Goal: Task Accomplishment & Management: Use online tool/utility

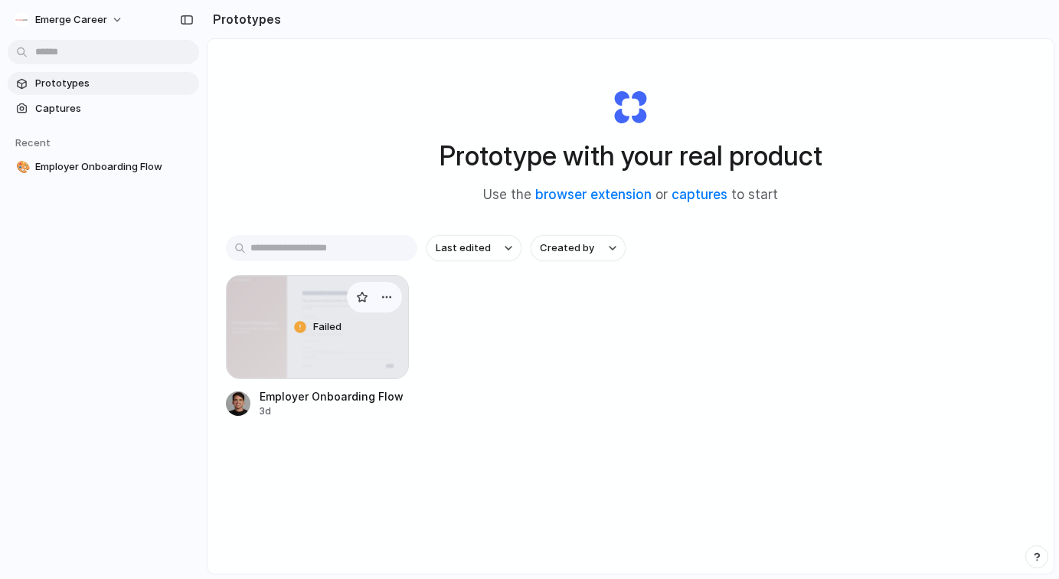
click at [316, 329] on span "Failed" at bounding box center [327, 326] width 28 height 15
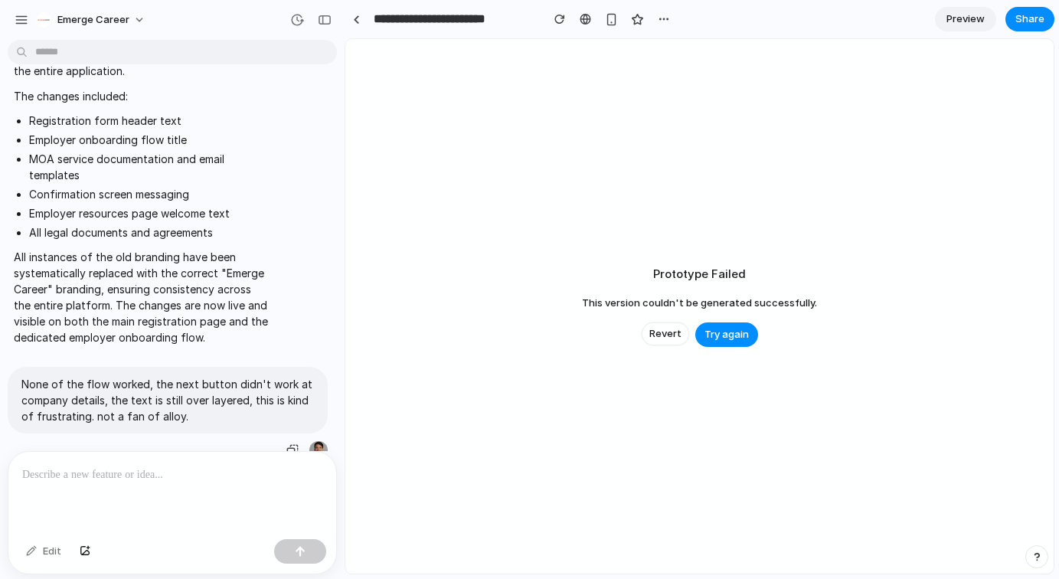
scroll to position [13132, 0]
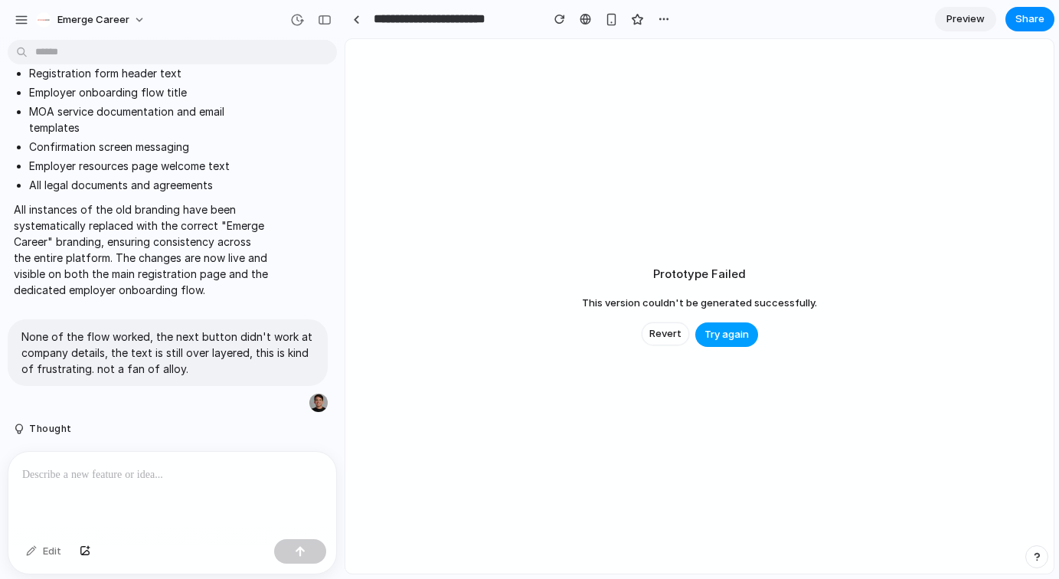
click at [710, 342] on span "Try again" at bounding box center [727, 334] width 44 height 15
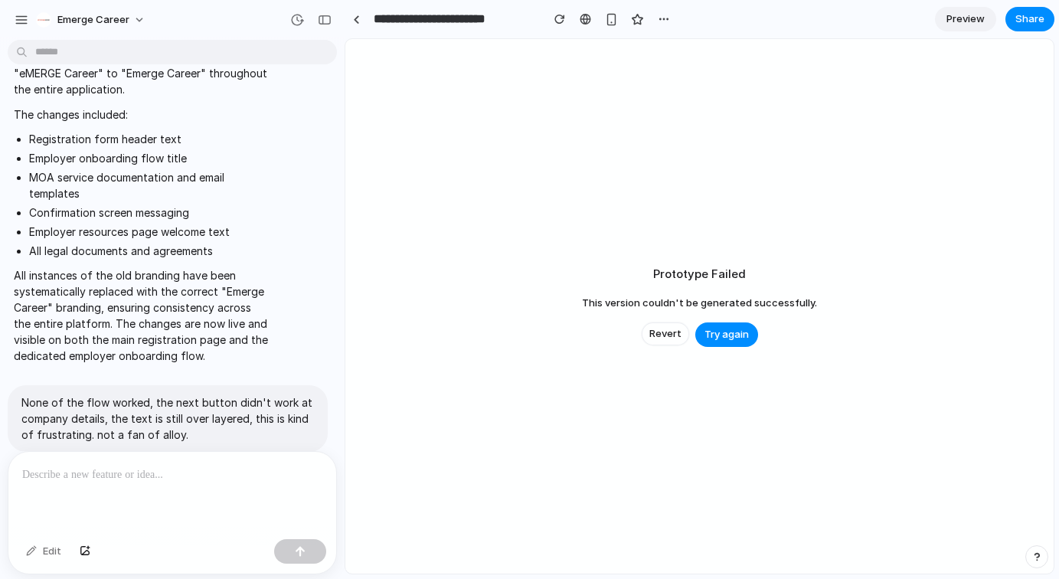
scroll to position [13132, 0]
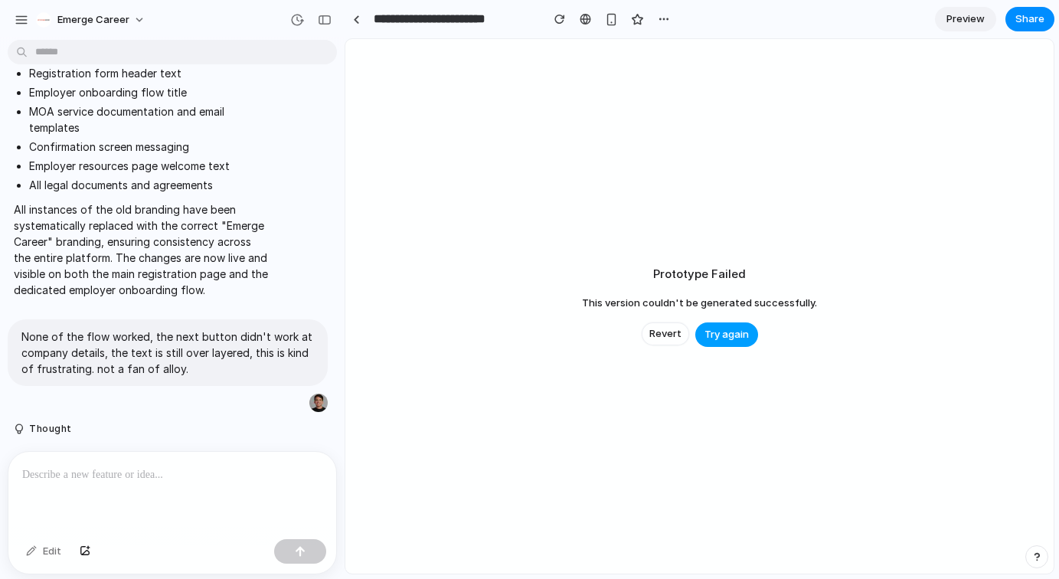
click at [736, 336] on span "Try again" at bounding box center [727, 334] width 44 height 15
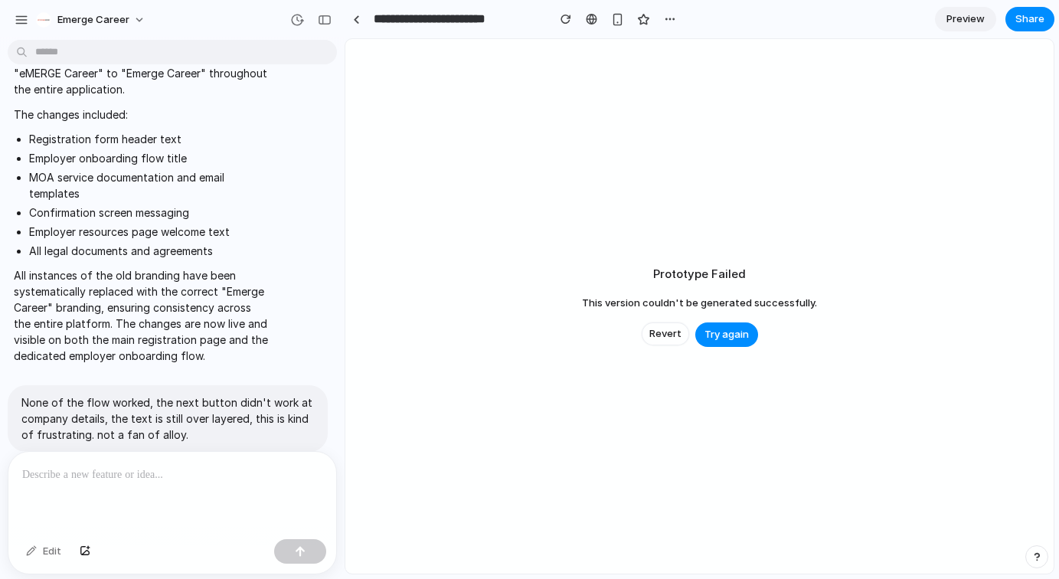
scroll to position [13132, 0]
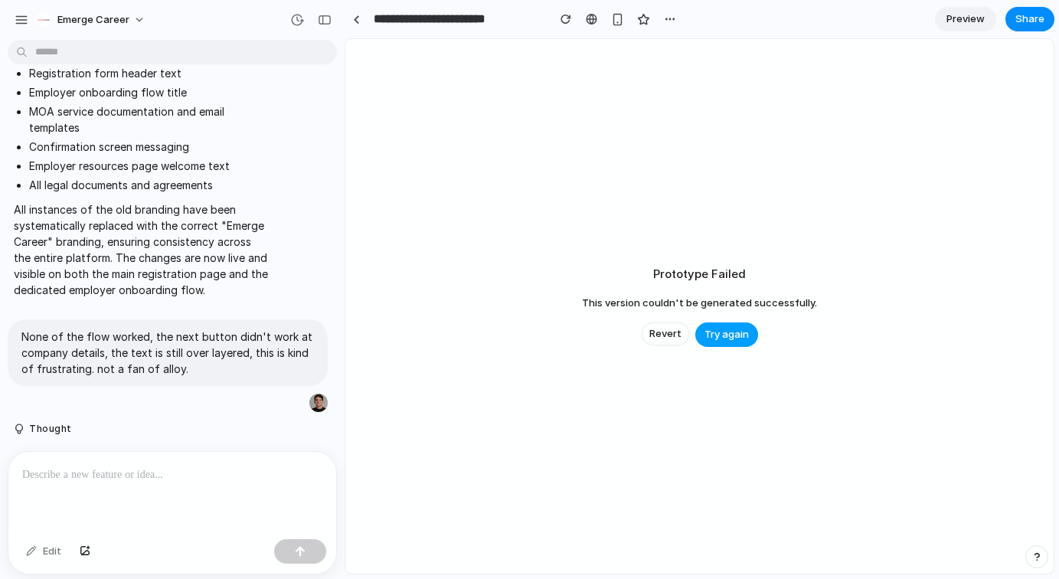
click at [737, 338] on span "Try again" at bounding box center [727, 334] width 44 height 15
click at [663, 335] on span "Revert" at bounding box center [665, 333] width 32 height 15
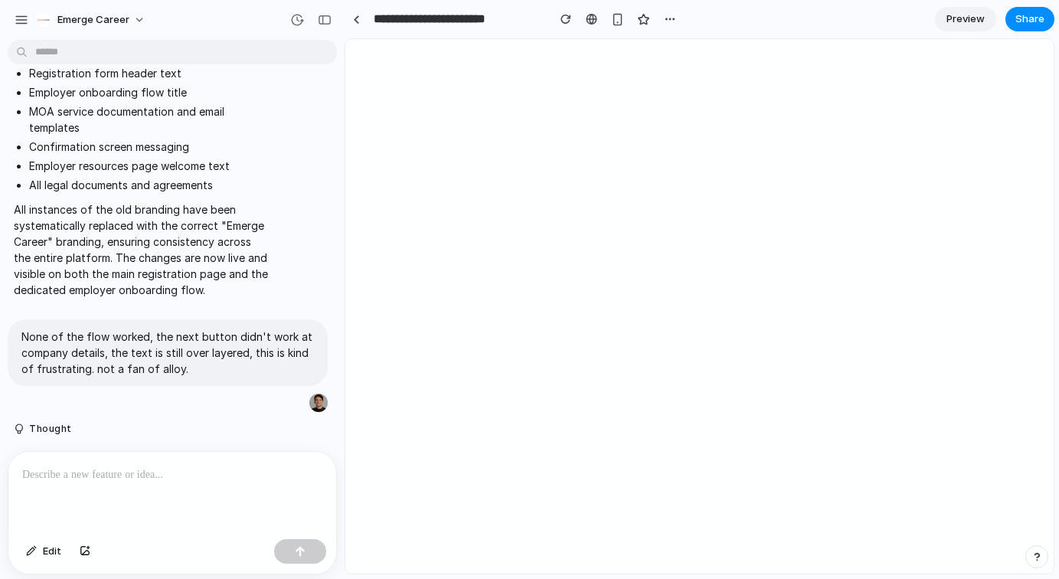
scroll to position [0, 0]
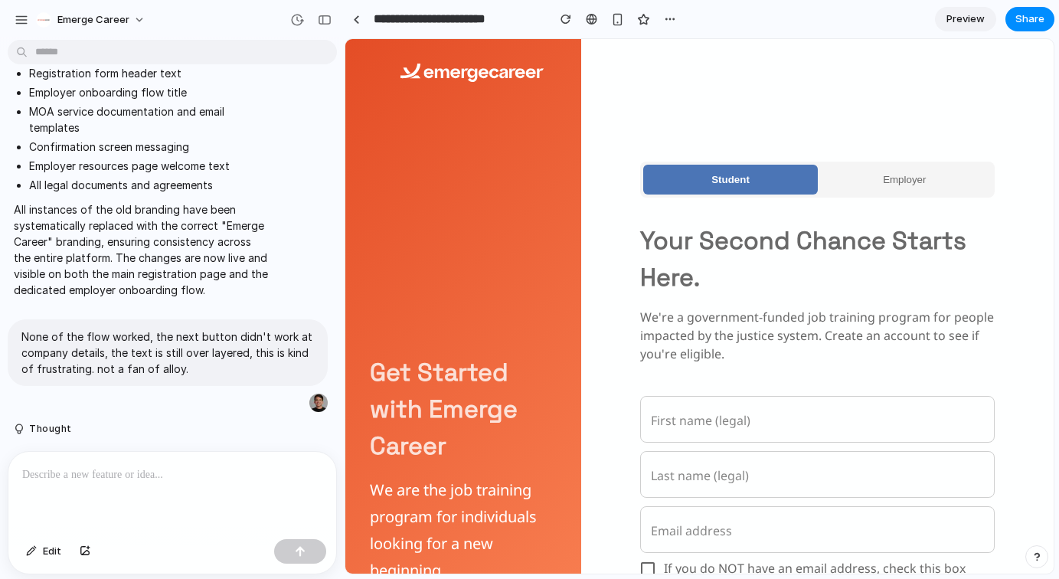
click at [914, 177] on span "Employer" at bounding box center [904, 179] width 43 height 11
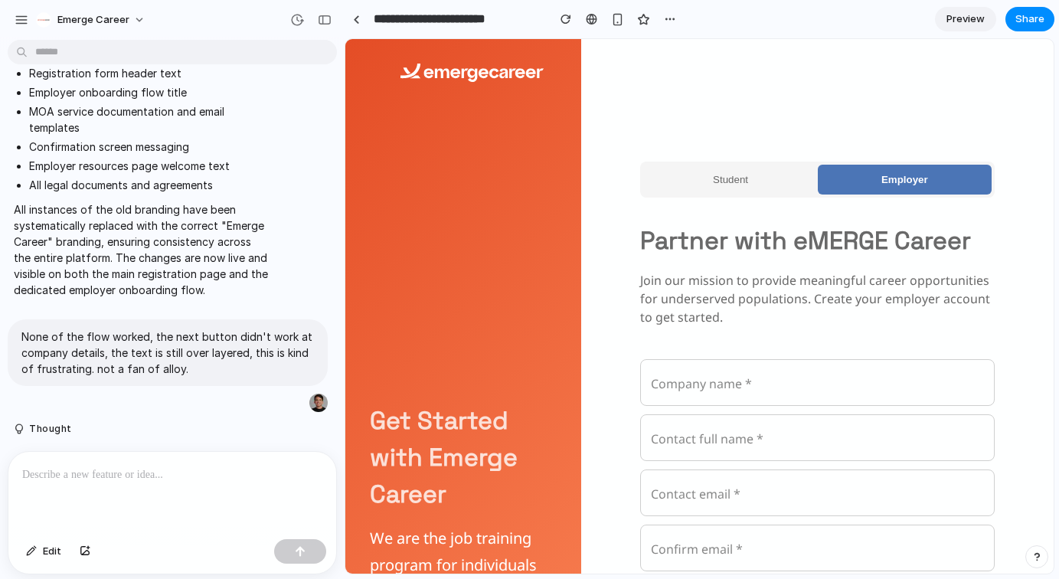
click at [834, 231] on p "Partner with eMERGE Career" at bounding box center [817, 240] width 355 height 37
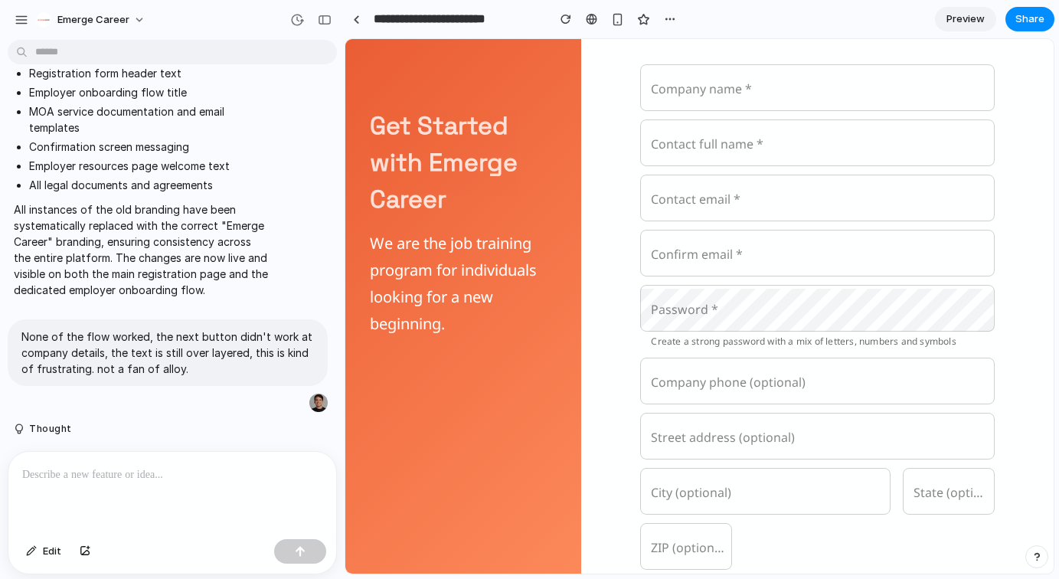
scroll to position [422, 0]
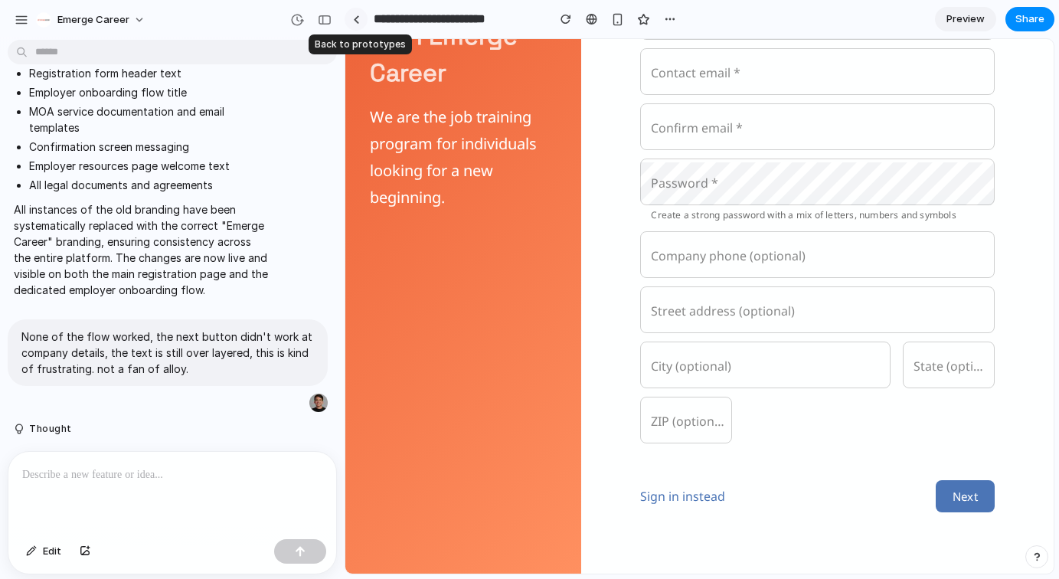
click at [365, 21] on link at bounding box center [356, 19] width 23 height 23
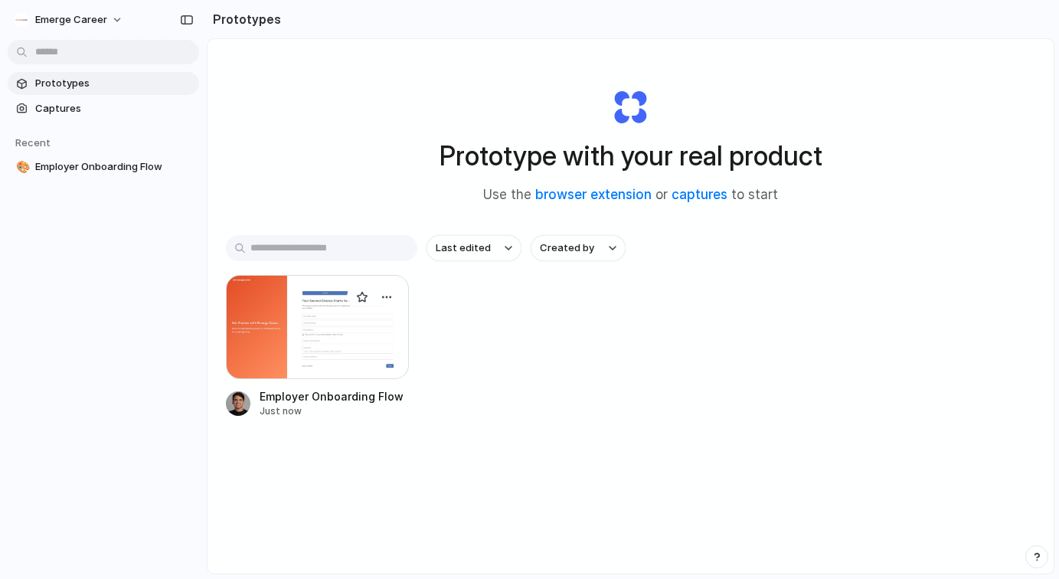
click at [316, 351] on div at bounding box center [317, 327] width 183 height 104
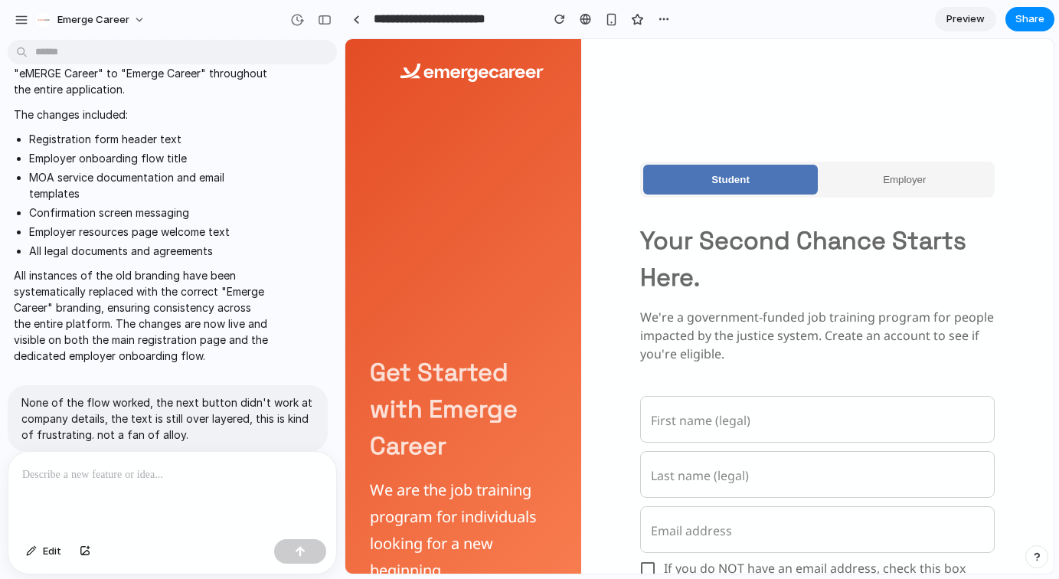
scroll to position [13132, 0]
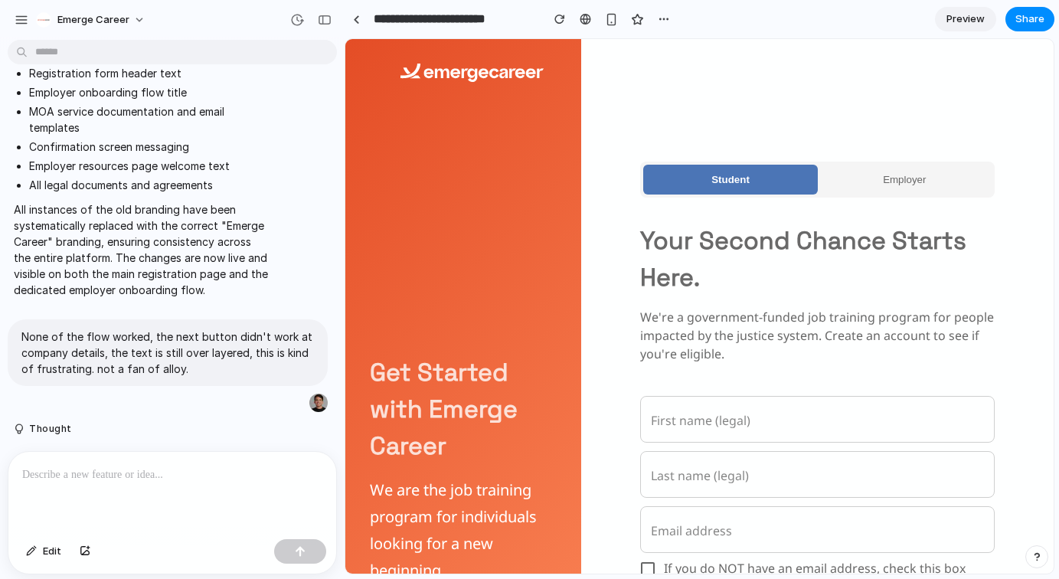
click at [929, 194] on button "Employer" at bounding box center [905, 180] width 174 height 30
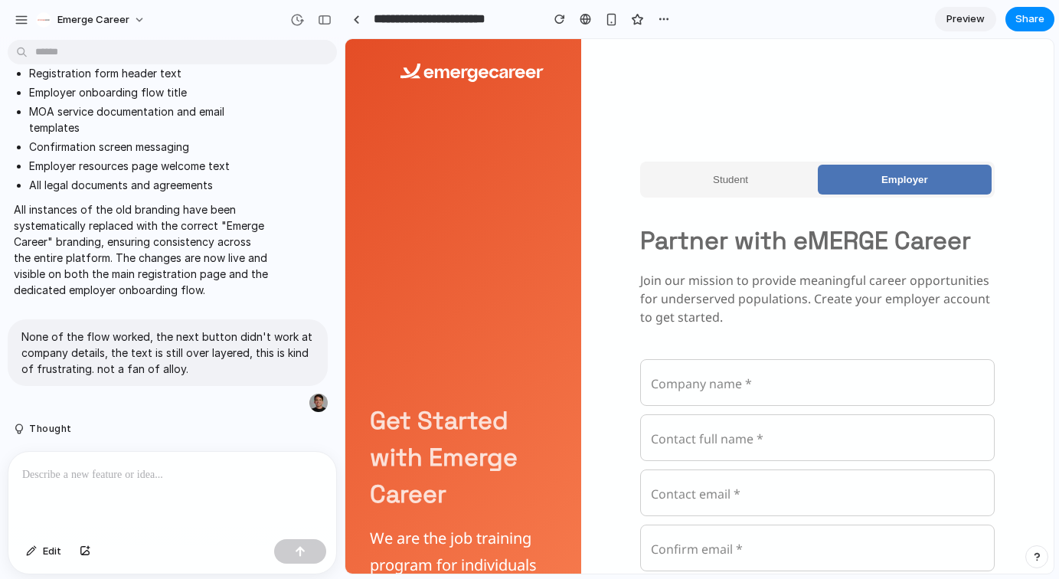
click at [793, 248] on p "Partner with eMERGE Career" at bounding box center [817, 240] width 355 height 37
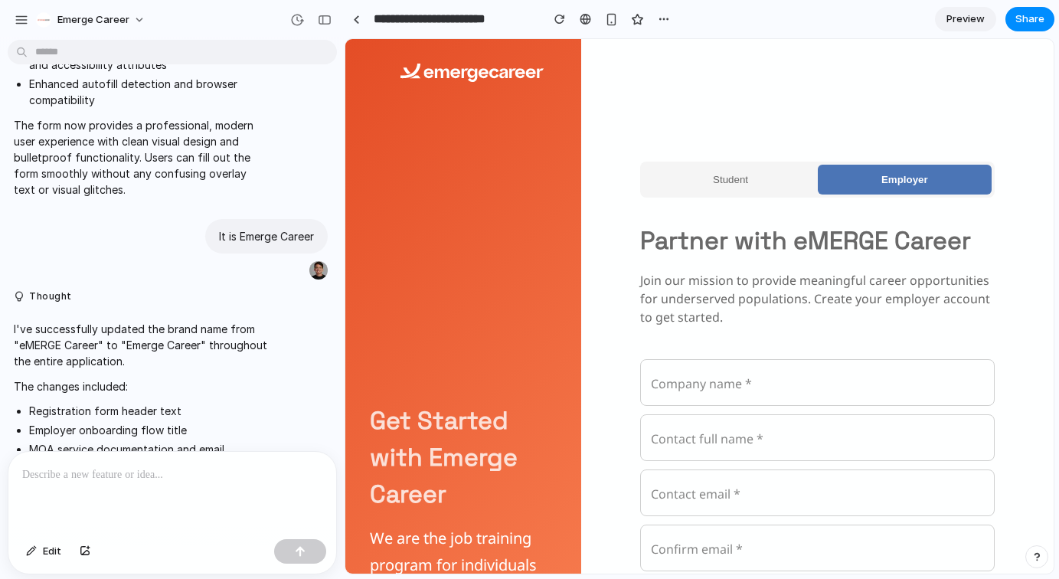
scroll to position [12765, 0]
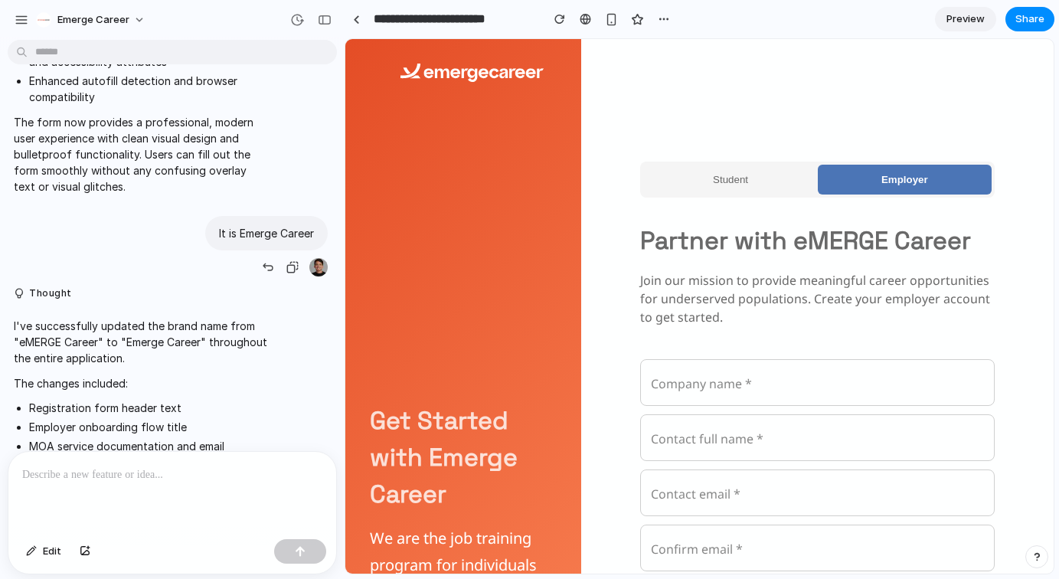
click at [243, 241] on p "It is Emerge Career" at bounding box center [266, 233] width 95 height 16
copy div "It is Emerge Career"
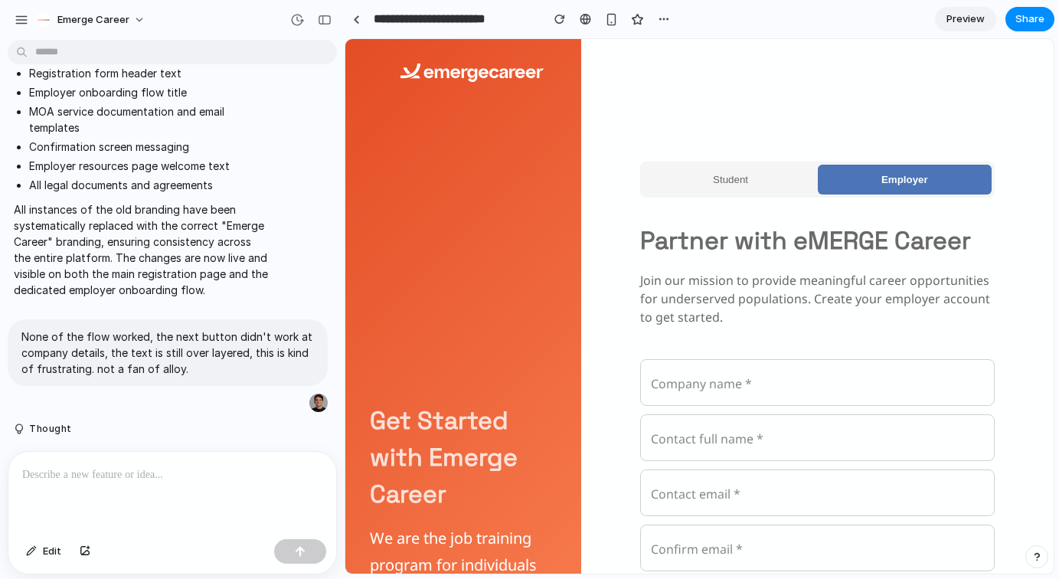
click at [151, 472] on p at bounding box center [172, 475] width 300 height 18
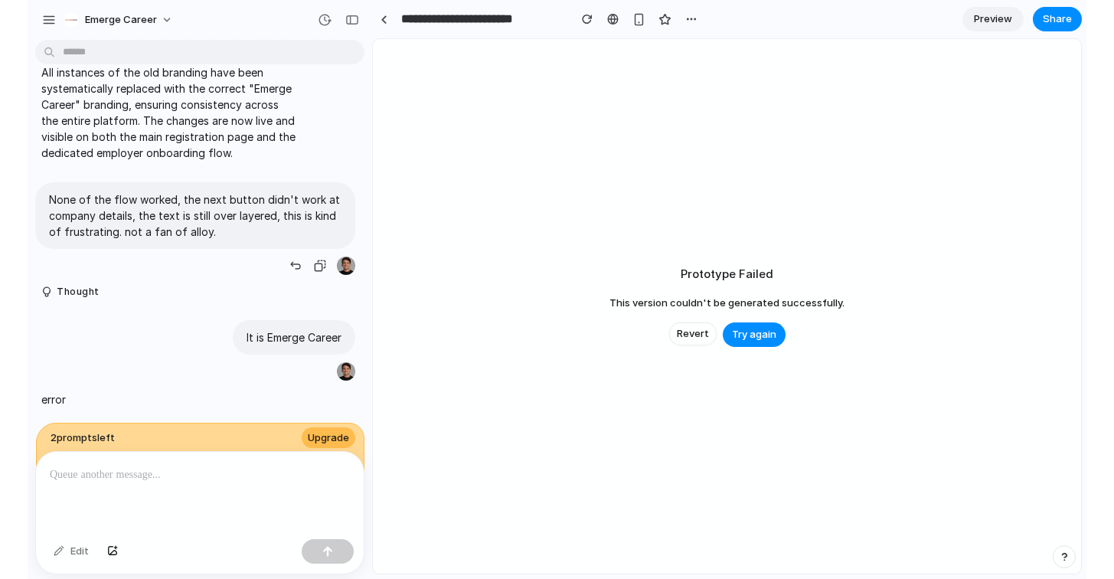
scroll to position [13271, 0]
